Goal: Task Accomplishment & Management: Manage account settings

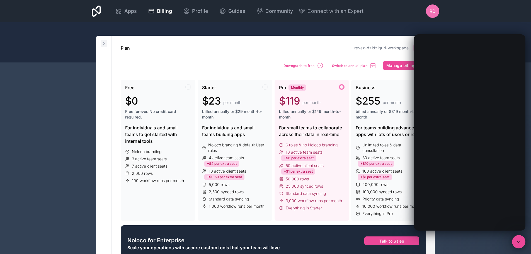
click at [104, 46] on button at bounding box center [104, 43] width 7 height 7
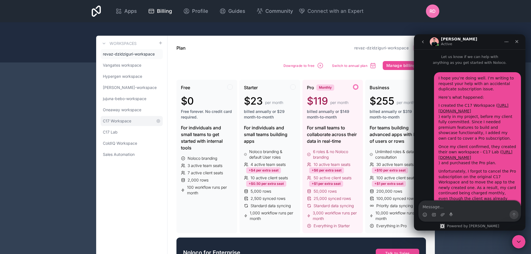
click at [130, 125] on link "C17 Workspace" at bounding box center [132, 121] width 62 height 10
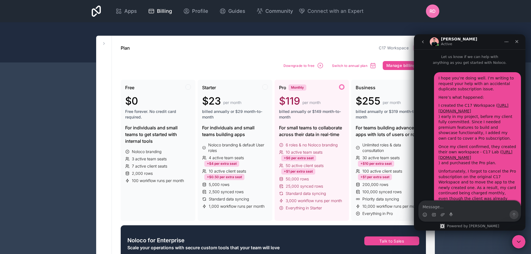
scroll to position [852, 0]
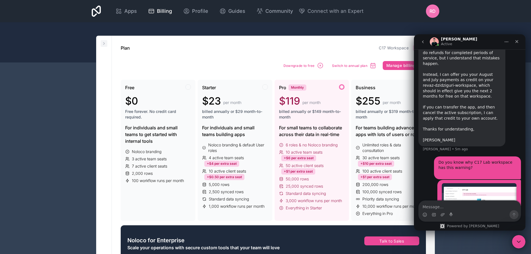
click at [104, 44] on icon at bounding box center [103, 43] width 1 height 2
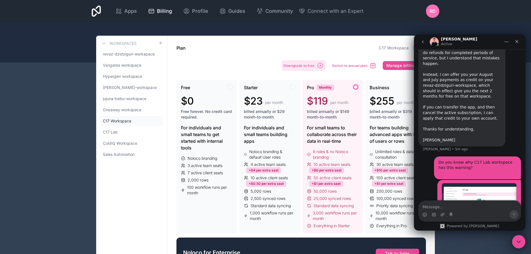
click at [311, 67] on span "Downgrade to free" at bounding box center [298, 66] width 31 height 4
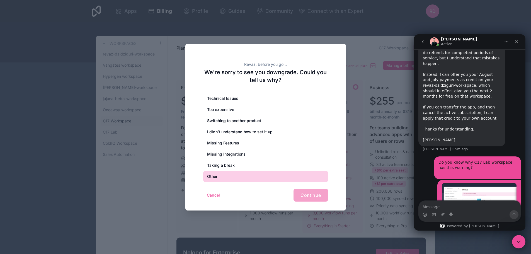
click at [225, 173] on div "Other" at bounding box center [265, 176] width 125 height 11
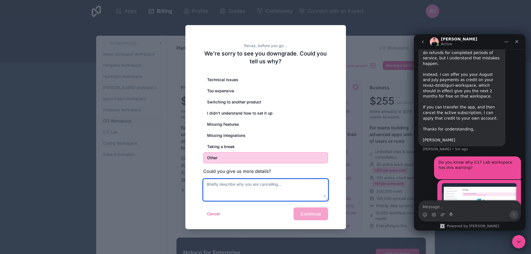
click at [231, 183] on textarea at bounding box center [265, 190] width 125 height 22
type textarea "Double subscription"
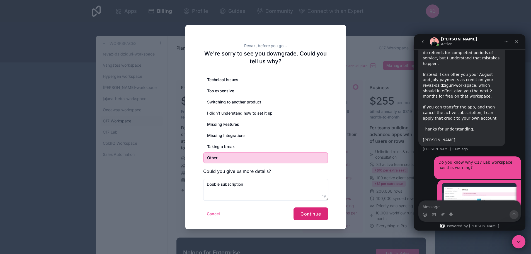
click at [317, 217] on button "Continue" at bounding box center [310, 213] width 34 height 13
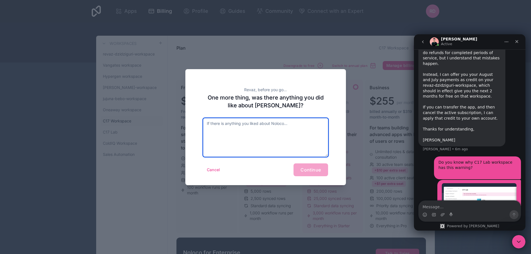
click at [276, 121] on textarea at bounding box center [265, 137] width 125 height 38
type textarea "Double subscription"
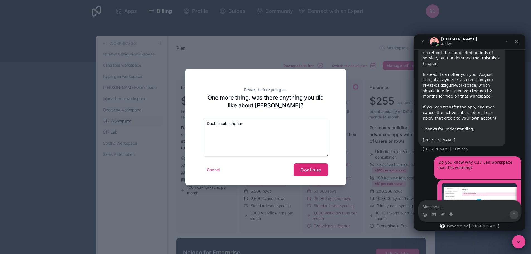
click at [315, 172] on span "Continue" at bounding box center [310, 170] width 20 height 6
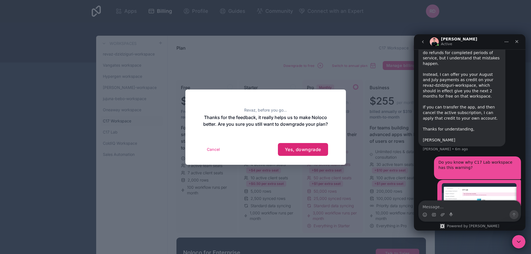
click at [307, 152] on span "Yes, downgrade" at bounding box center [303, 150] width 36 height 6
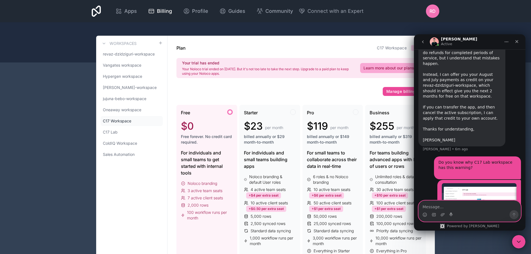
click at [445, 206] on textarea "Message…" at bounding box center [470, 205] width 102 height 9
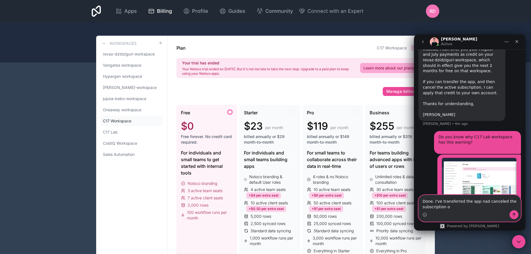
scroll to position [879, 0]
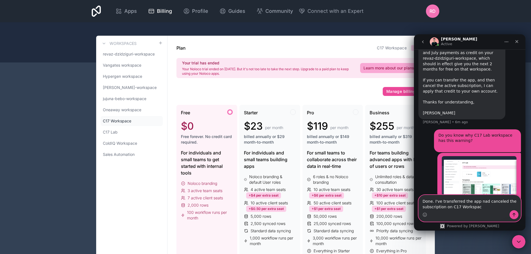
type textarea "Done. I've transferred the app nad canceled the subscription on C17 Workspace"
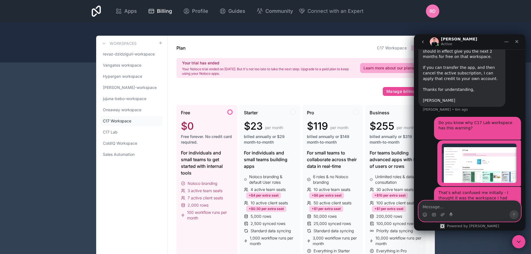
scroll to position [864, 0]
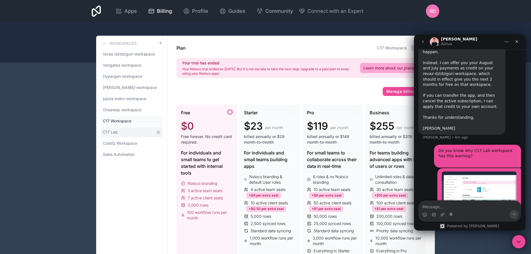
click at [118, 132] on link "C17 Lab" at bounding box center [132, 132] width 62 height 10
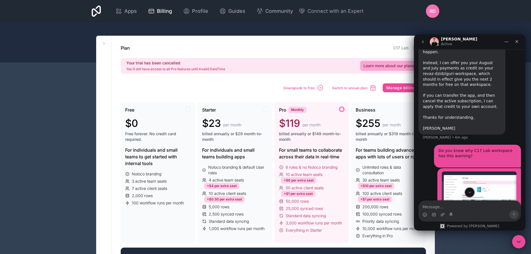
scroll to position [892, 0]
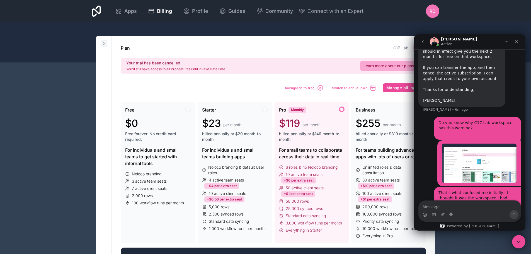
click at [106, 45] on icon at bounding box center [104, 43] width 4 height 4
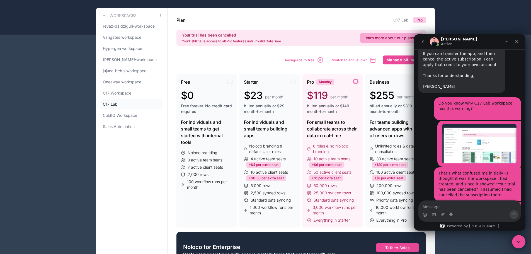
scroll to position [898, 0]
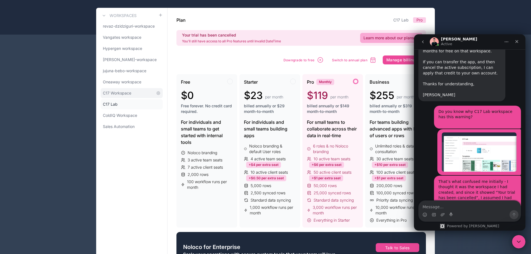
click at [115, 92] on span "C17 Workspace" at bounding box center [117, 93] width 28 height 6
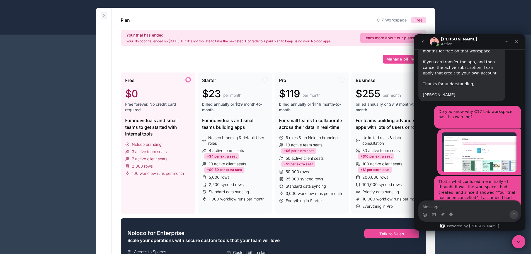
click at [102, 16] on icon at bounding box center [104, 15] width 4 height 4
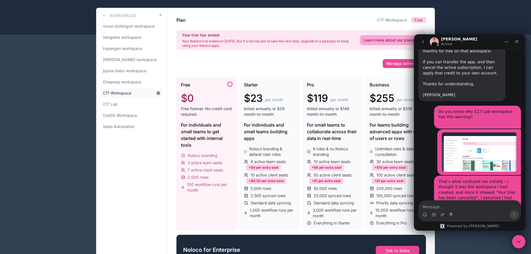
click at [159, 94] on icon at bounding box center [158, 93] width 4 height 4
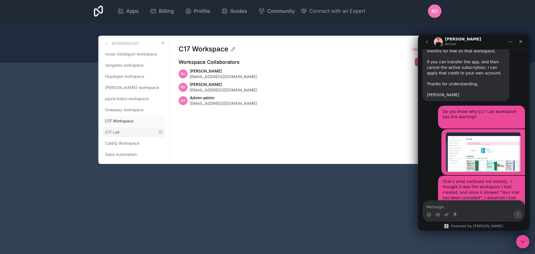
click at [123, 130] on link "C17 Lab" at bounding box center [134, 132] width 62 height 10
click at [427, 43] on icon "go back" at bounding box center [427, 42] width 4 height 4
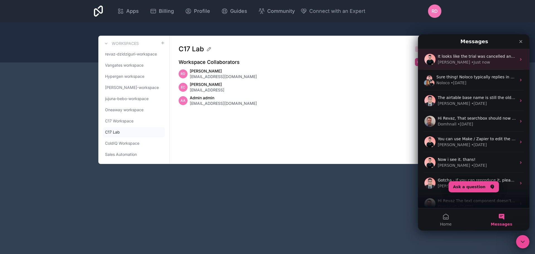
click at [471, 61] on div "• Just now" at bounding box center [480, 62] width 19 height 6
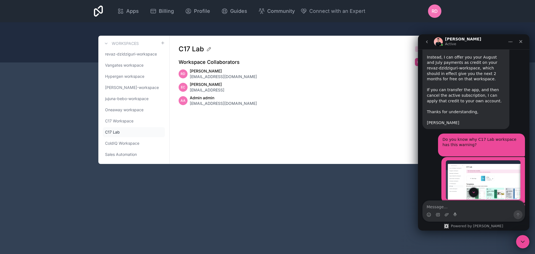
scroll to position [925, 0]
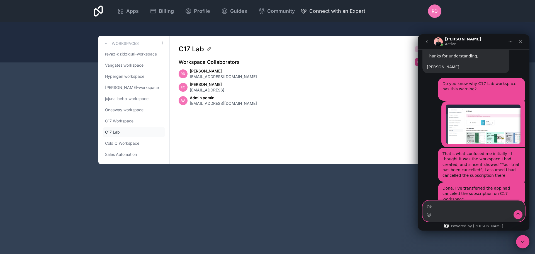
type textarea "Ok,"
click at [463, 201] on textarea "Message…" at bounding box center [474, 205] width 102 height 9
type textarea "Thank you!"
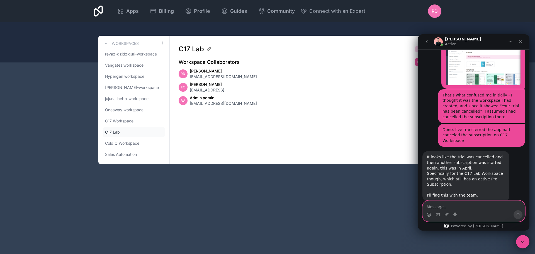
scroll to position [986, 0]
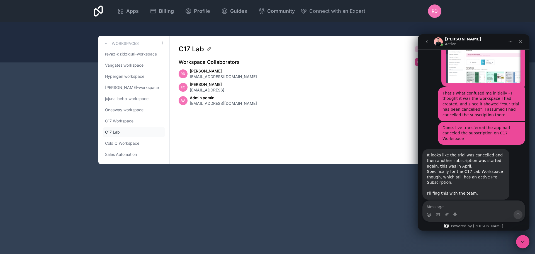
click at [134, 49] on div "Workspaces revaz-dzidziguri-workspace Vangates workspace Hypergen workspace [PE…" at bounding box center [133, 100] width 71 height 128
click at [134, 52] on span "revaz-dzidziguri-workspace" at bounding box center [130, 54] width 51 height 6
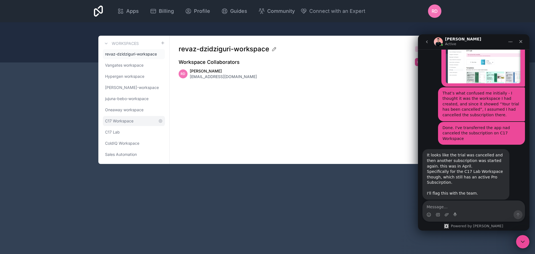
click at [132, 119] on span "C17 Workspace" at bounding box center [119, 121] width 28 height 6
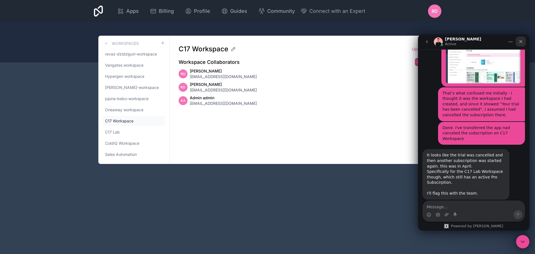
click at [519, 40] on icon "Close" at bounding box center [521, 41] width 4 height 4
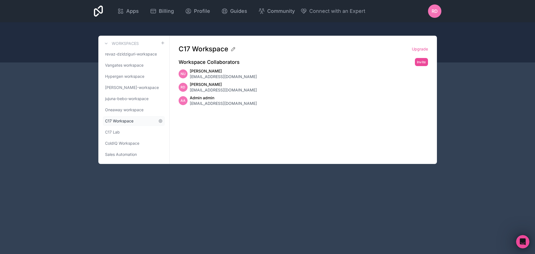
scroll to position [986, 0]
click at [118, 128] on link "C17 Lab" at bounding box center [134, 132] width 62 height 10
